Goal: Task Accomplishment & Management: Manage account settings

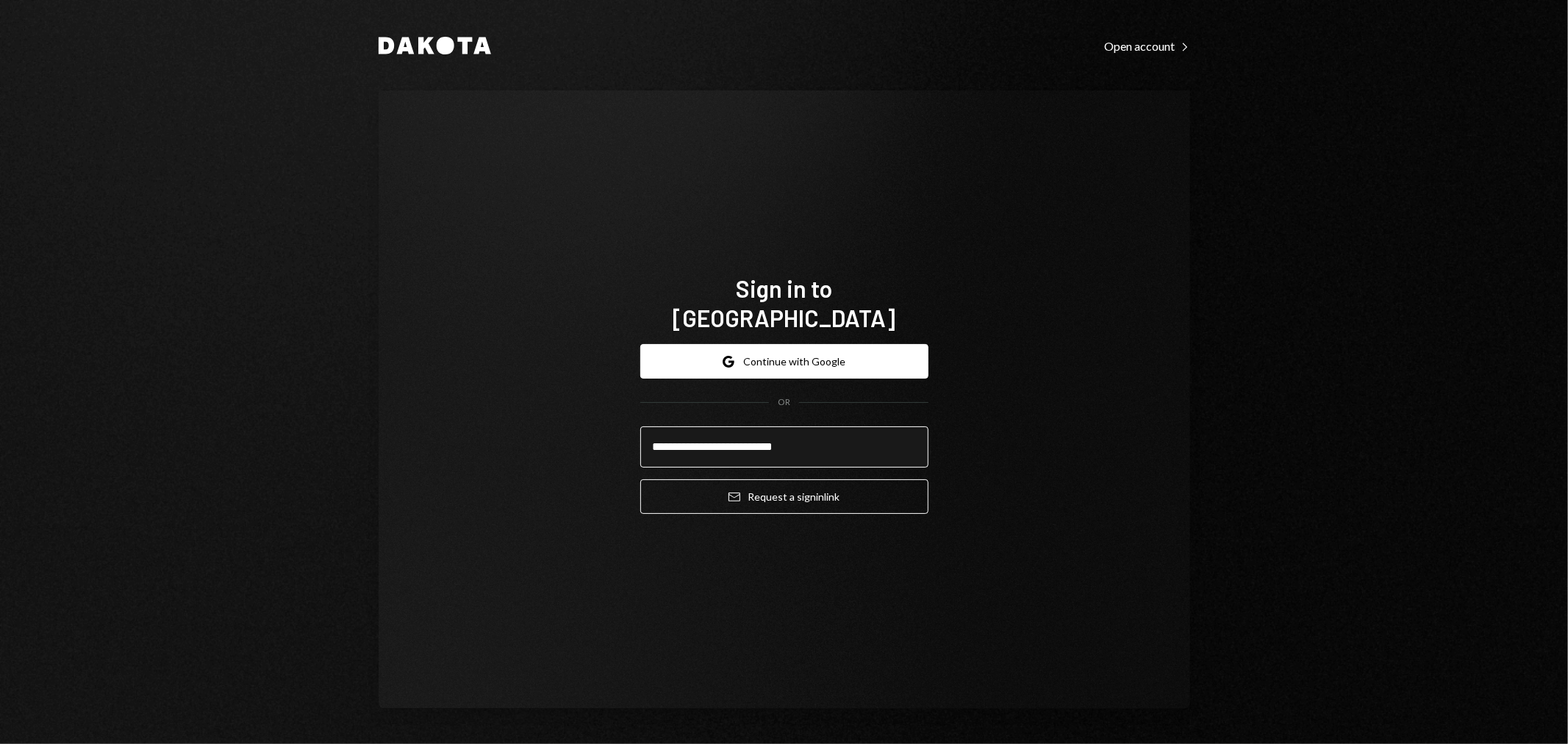
click at [680, 431] on input "**********" at bounding box center [784, 447] width 288 height 41
type input "**********"
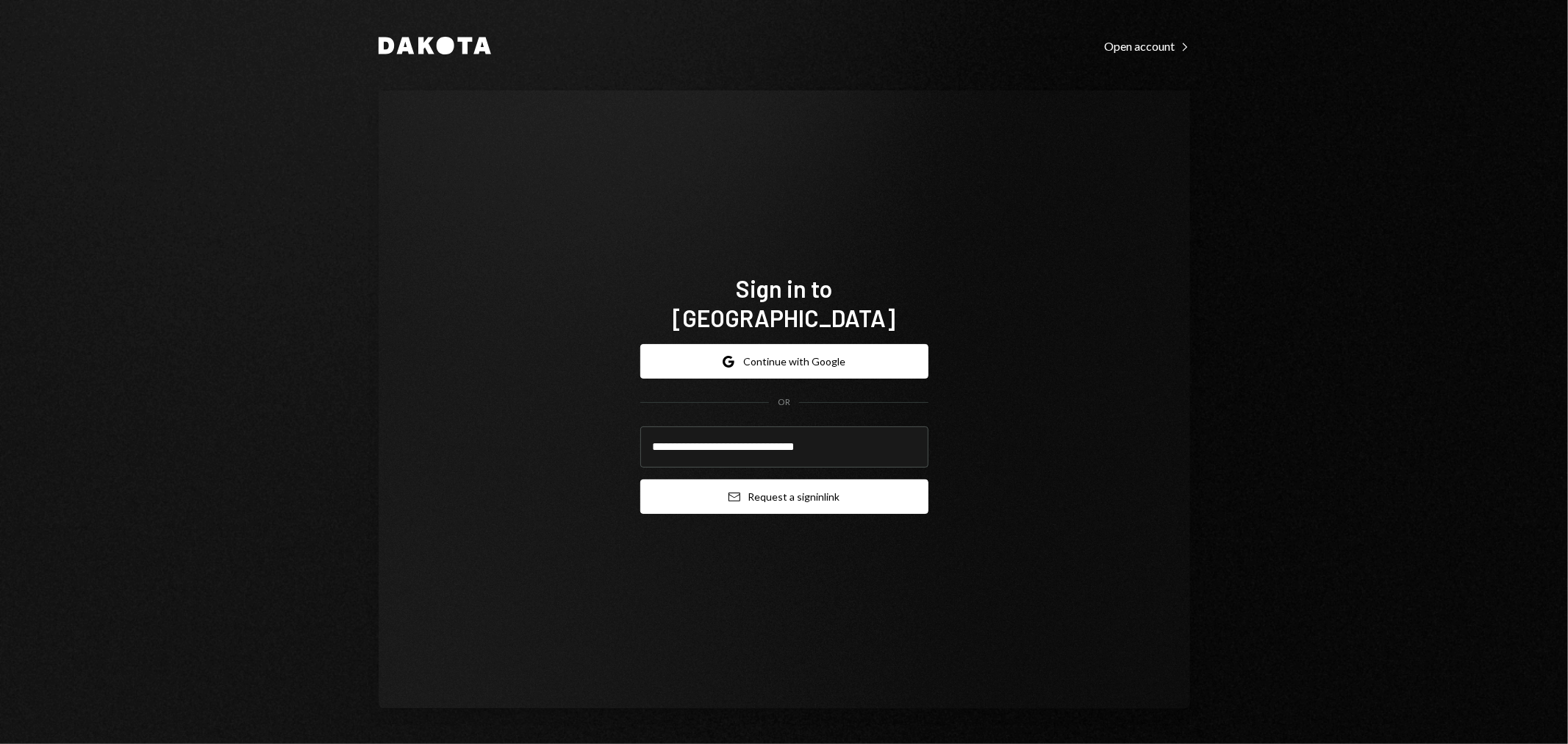
click at [715, 489] on button "Email Request a sign in link" at bounding box center [784, 497] width 288 height 34
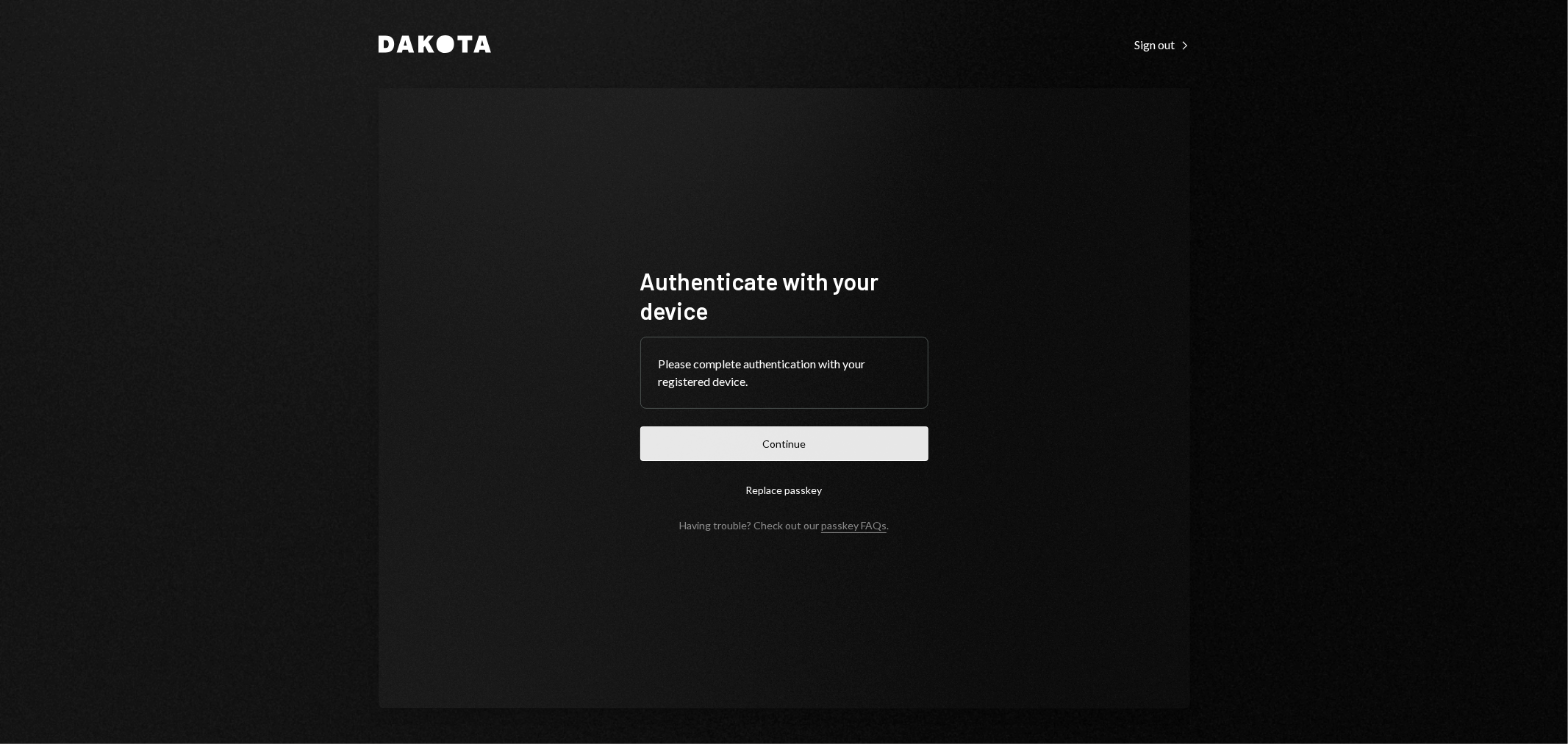
click at [695, 432] on button "Continue" at bounding box center [784, 444] width 288 height 34
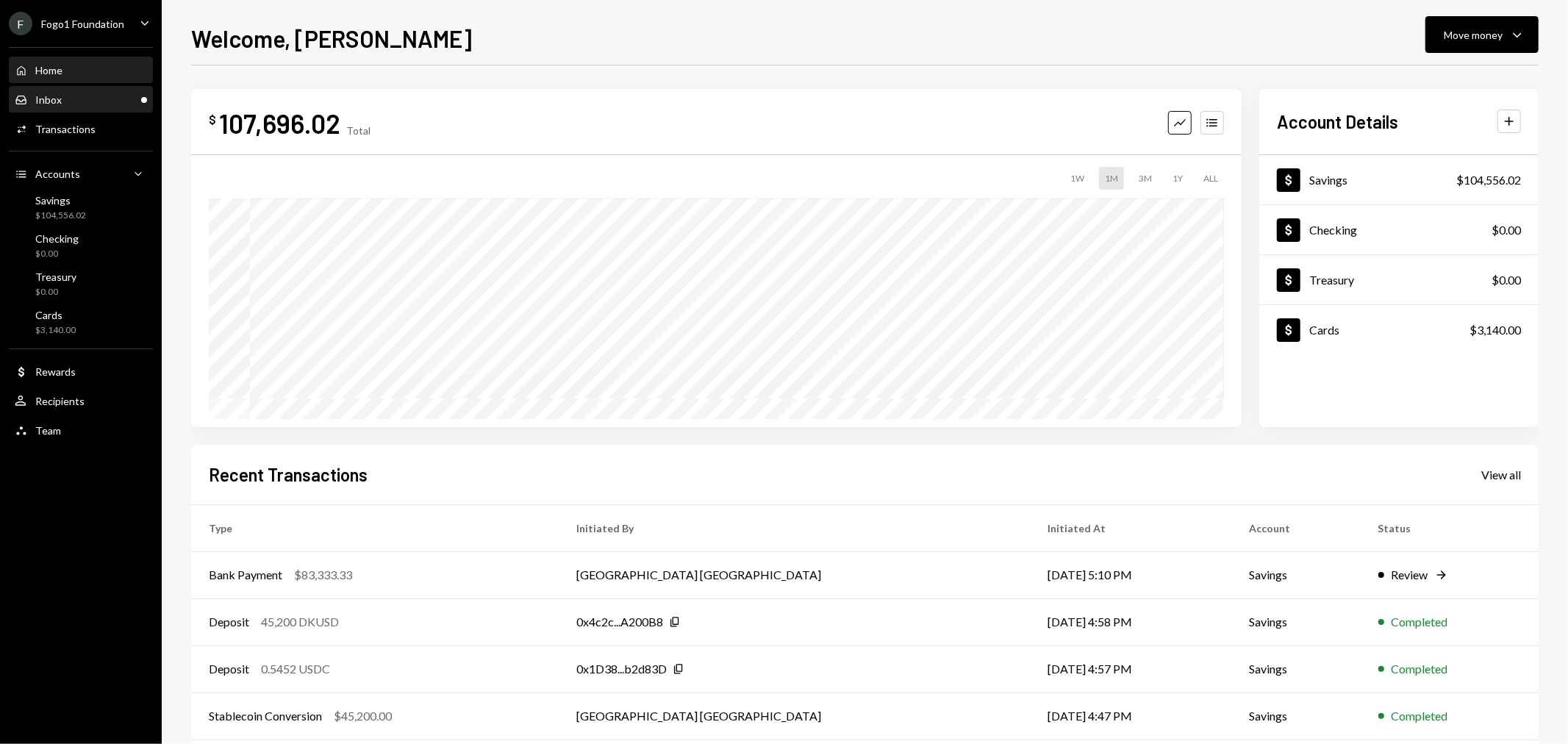
click at [92, 104] on div "Inbox Inbox" at bounding box center [81, 100] width 132 height 13
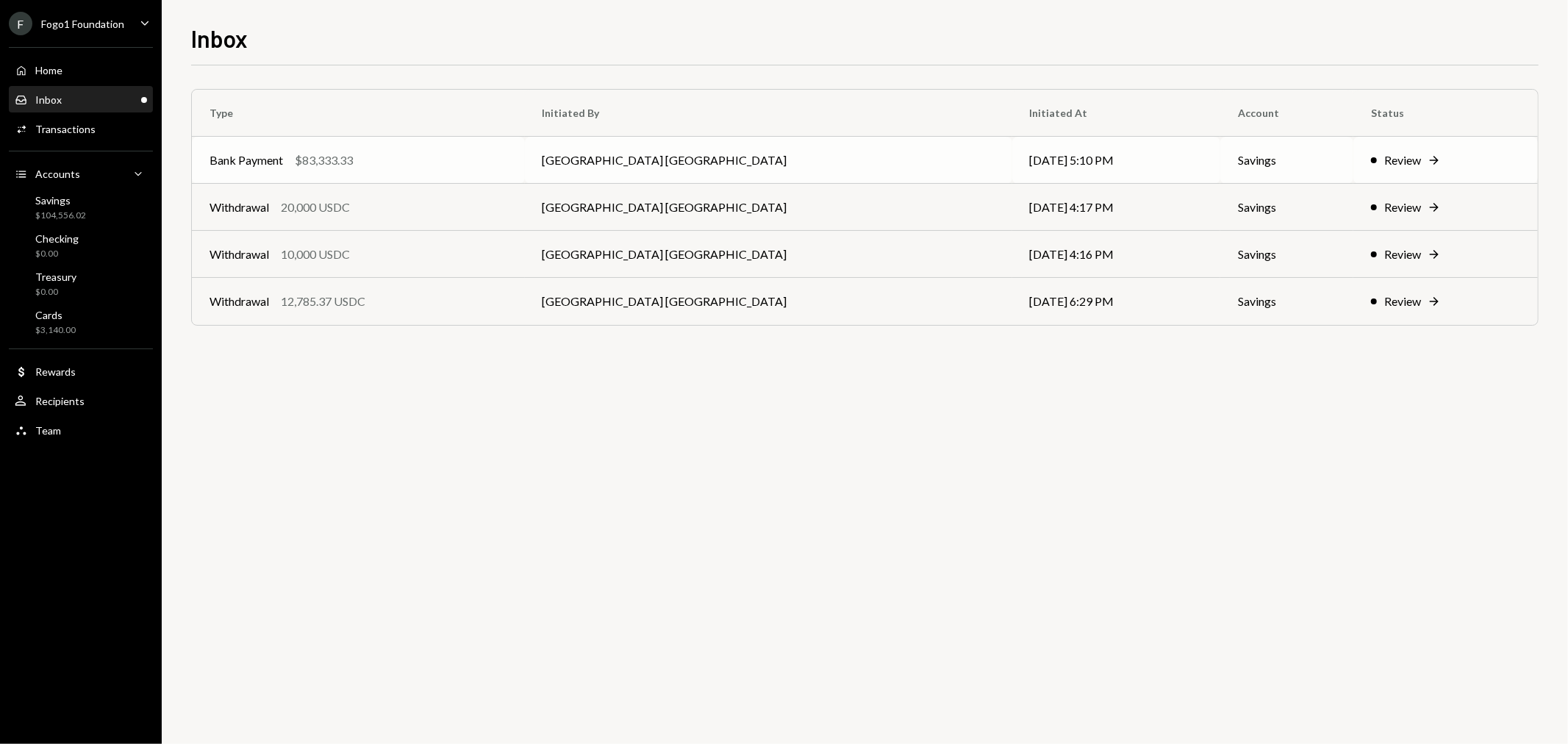
click at [343, 154] on div "$83,333.33" at bounding box center [324, 160] width 58 height 18
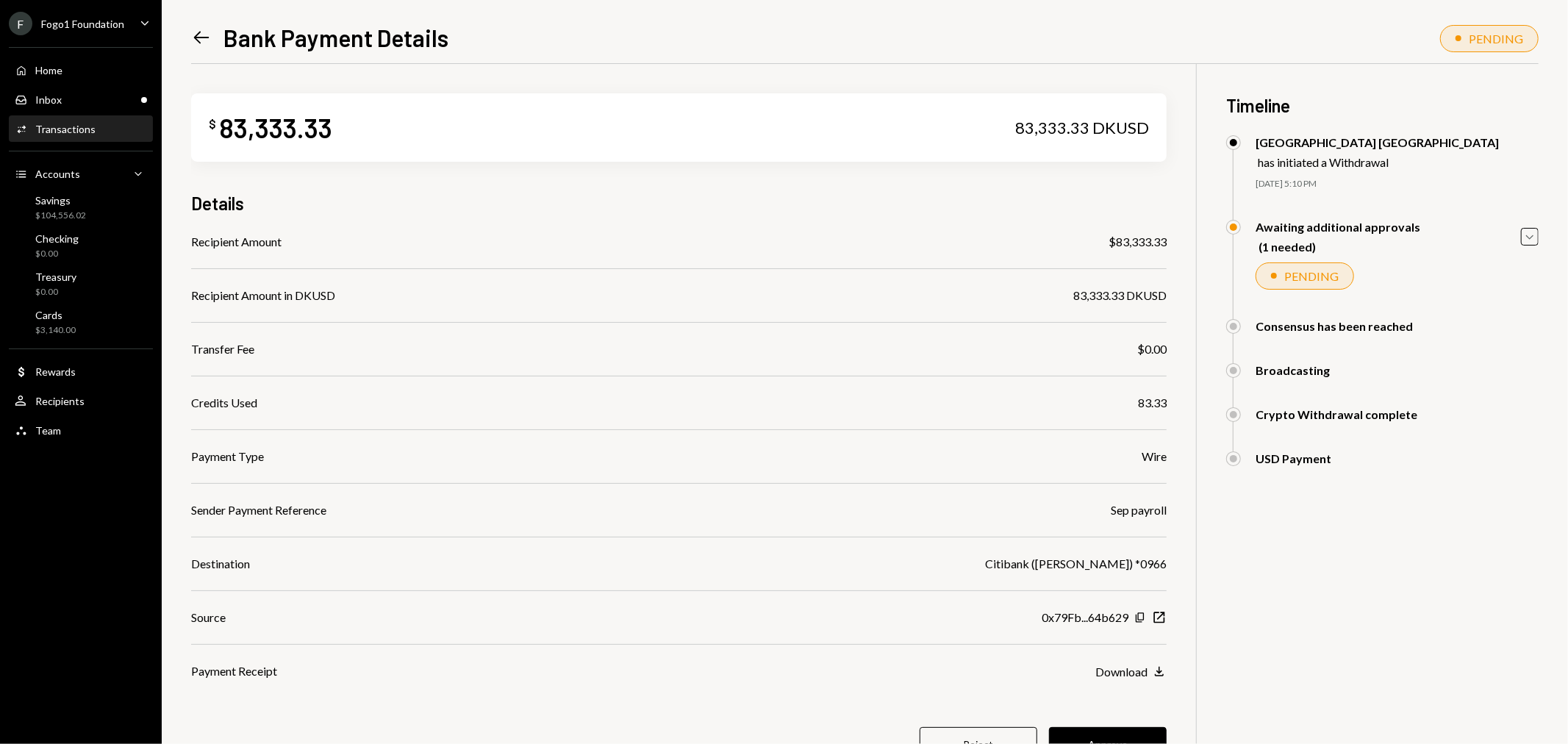
scroll to position [64, 0]
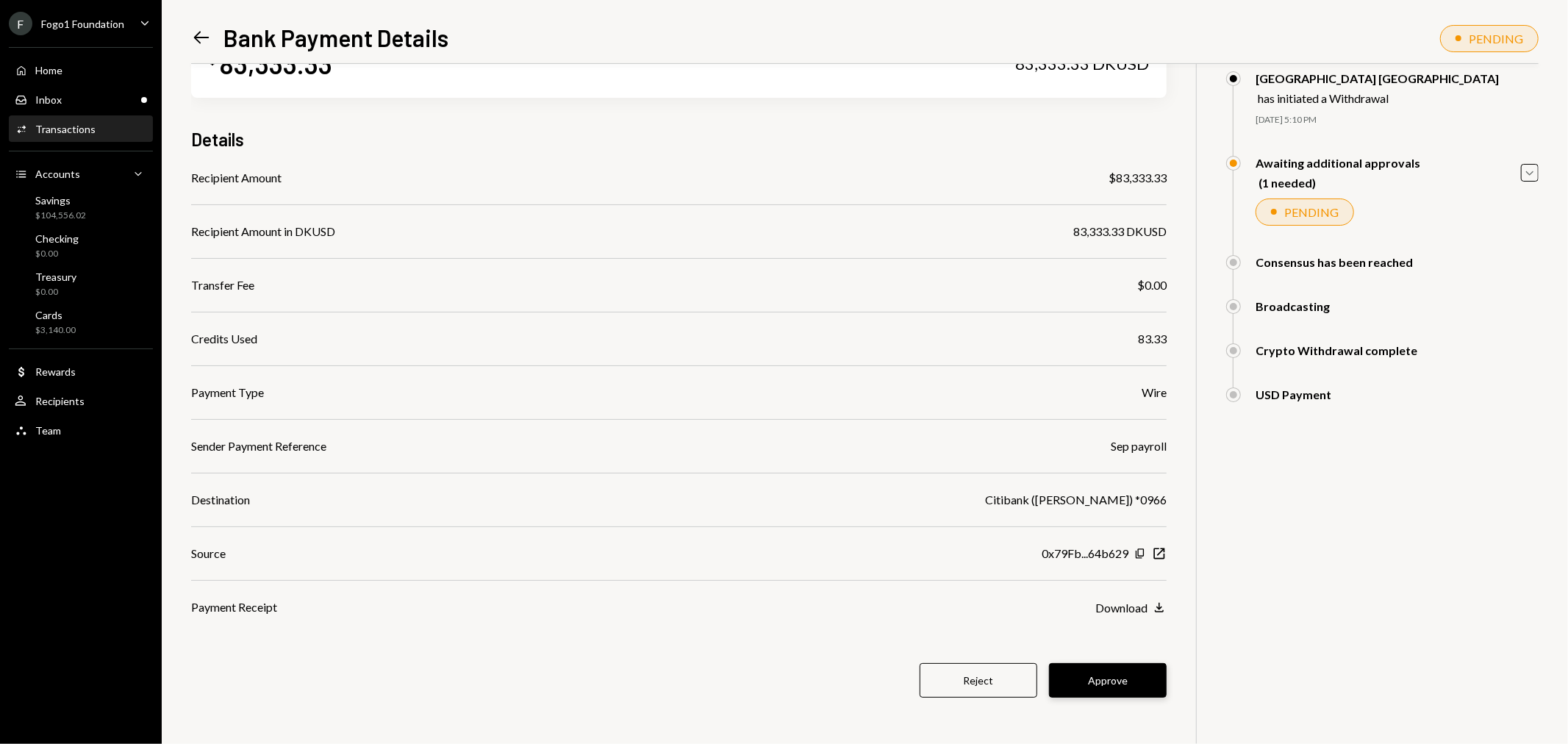
click at [1102, 672] on button "Approve" at bounding box center [1107, 681] width 118 height 34
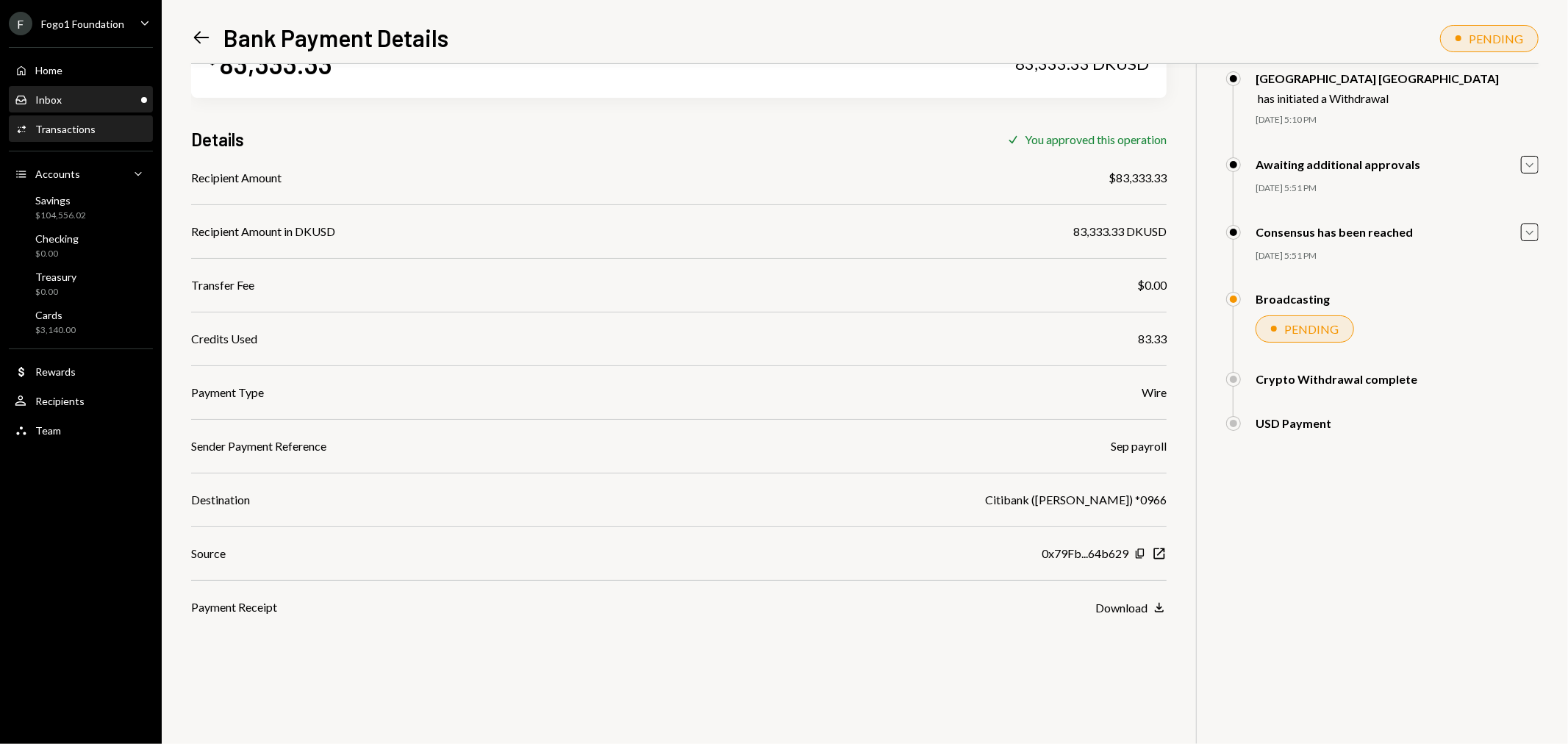
click at [70, 100] on div "Inbox Inbox" at bounding box center [81, 100] width 132 height 13
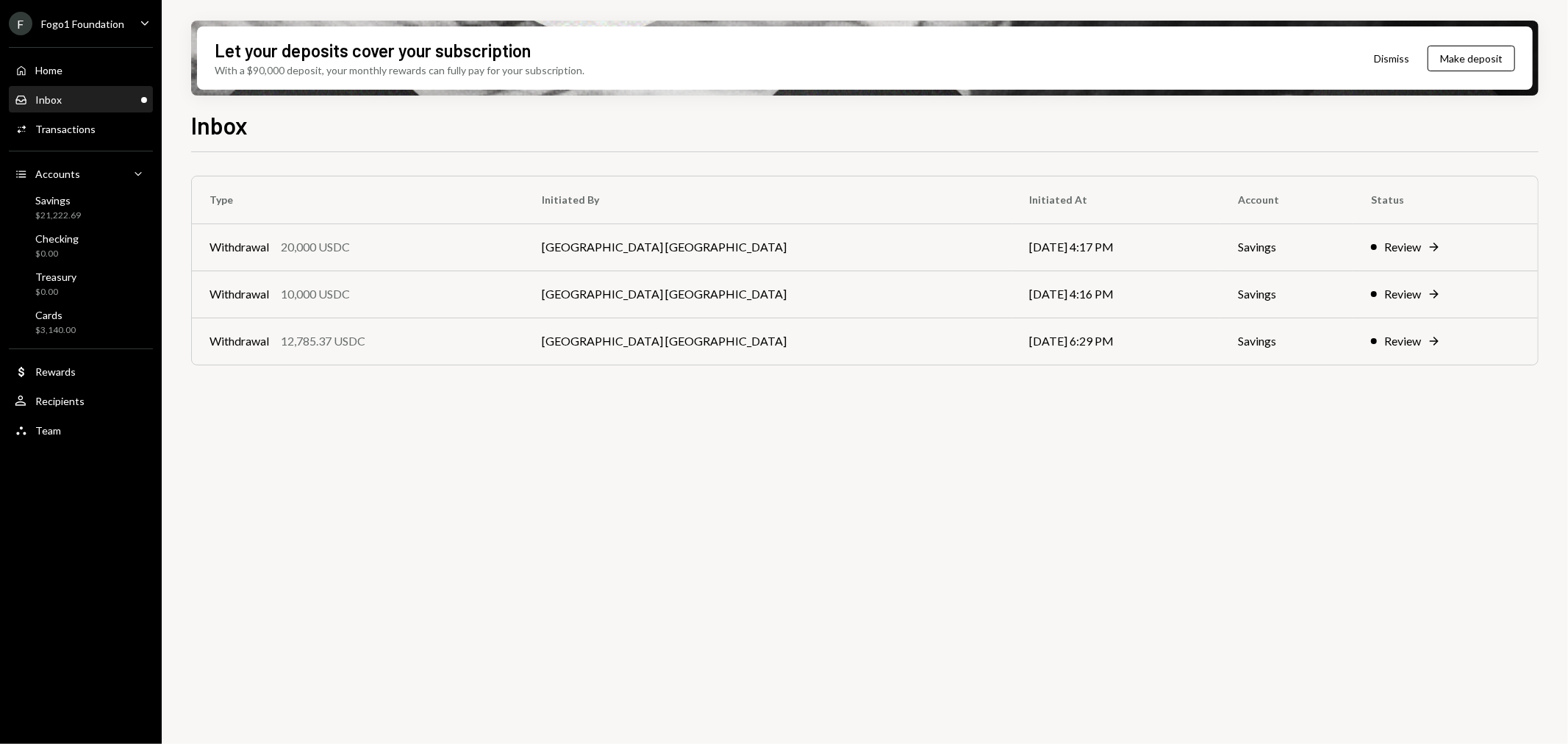
drag, startPoint x: 76, startPoint y: 19, endPoint x: 88, endPoint y: 35, distance: 20.0
click at [76, 20] on div "Fogo1 Foundation" at bounding box center [83, 24] width 83 height 12
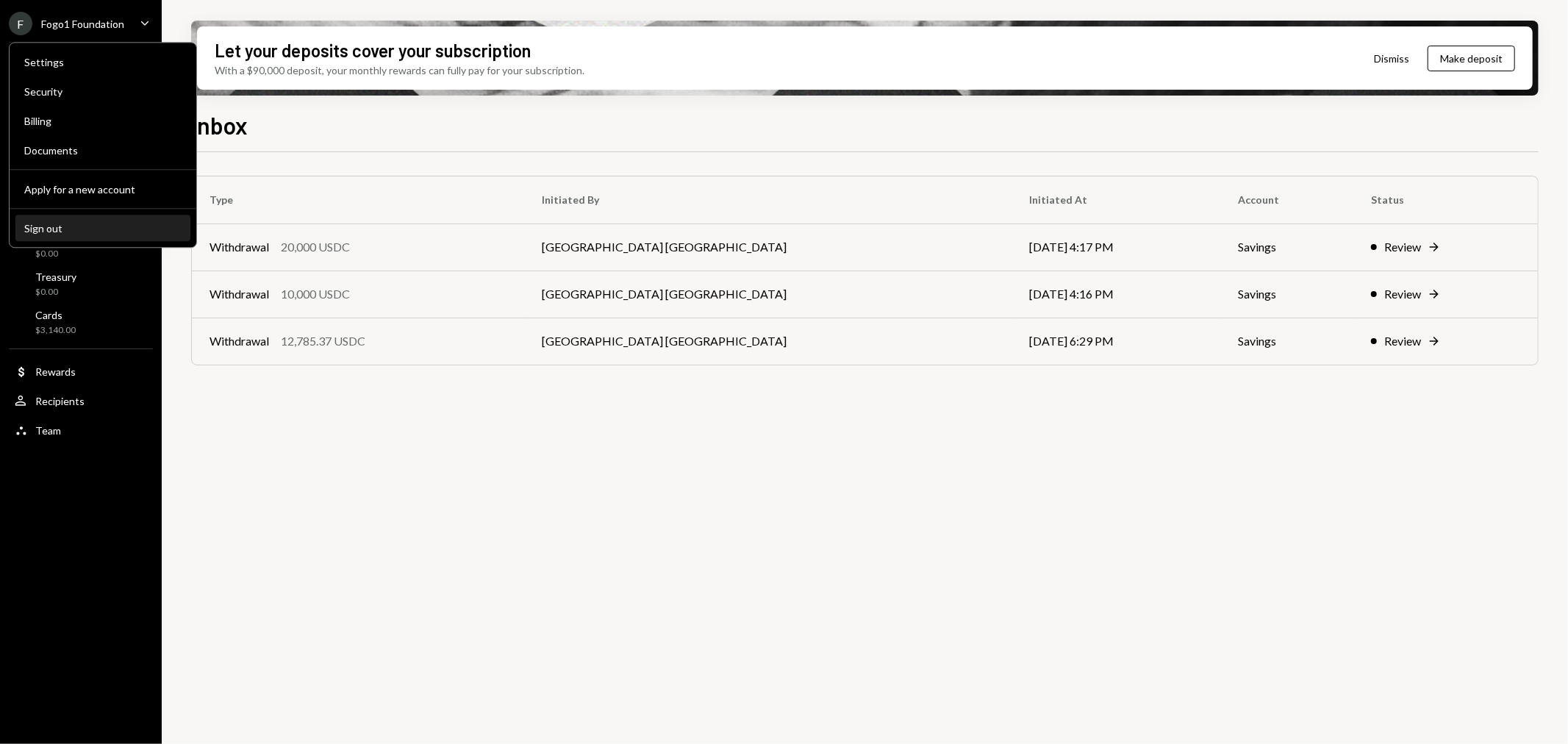
click at [57, 234] on button "Sign out" at bounding box center [103, 229] width 175 height 26
